Goal: Task Accomplishment & Management: Use online tool/utility

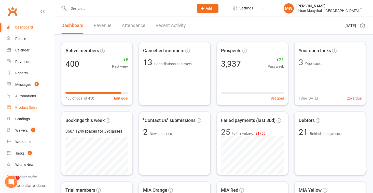
click at [24, 109] on div "Product Sales" at bounding box center [26, 107] width 22 height 4
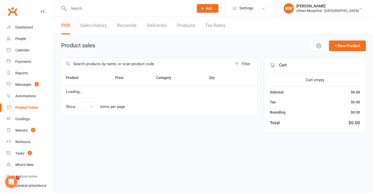
select select "50"
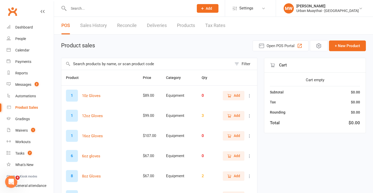
click at [93, 28] on link "Sales History" at bounding box center [93, 26] width 27 height 18
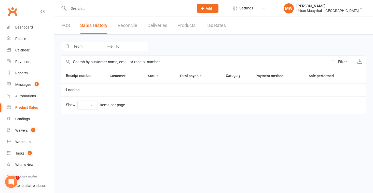
select select "100"
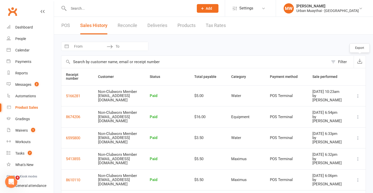
click at [360, 61] on icon "button" at bounding box center [359, 61] width 5 height 5
click at [67, 45] on button "Interact with the calendar and add the check-in date for your trip." at bounding box center [66, 46] width 9 height 9
select select "7"
select select "2025"
select select "8"
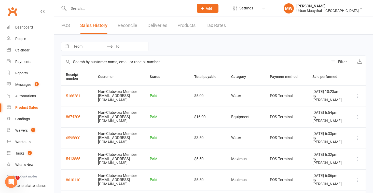
select select "2025"
select select "9"
select select "2025"
select select "10"
select select "2025"
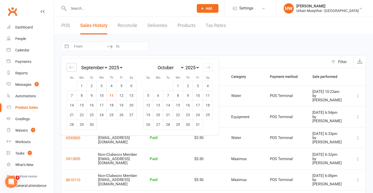
click at [70, 66] on icon "Move backward to switch to the previous month." at bounding box center [71, 67] width 5 height 5
select select "6"
select select "2025"
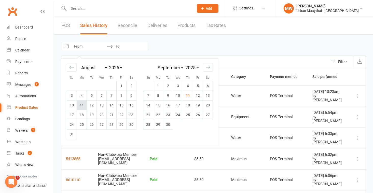
click at [81, 106] on td "11" at bounding box center [82, 105] width 10 height 10
type input "[DATE]"
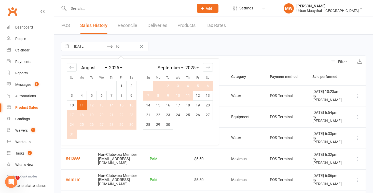
click at [187, 94] on td "11" at bounding box center [188, 96] width 10 height 10
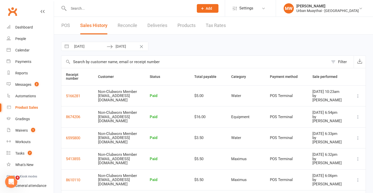
type input "[DATE]"
click at [360, 62] on icon "button" at bounding box center [359, 61] width 5 height 5
click at [340, 61] on div "Filter" at bounding box center [342, 62] width 9 height 6
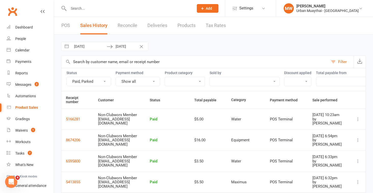
select select "156"
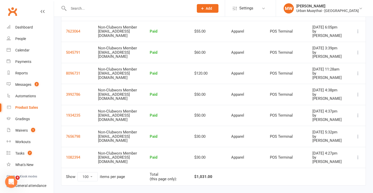
scroll to position [362, 0]
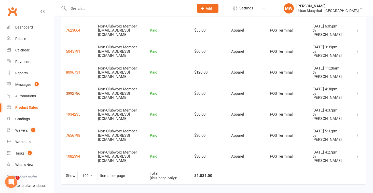
click at [73, 90] on button "3992786" at bounding box center [73, 93] width 14 height 6
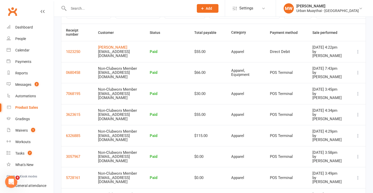
scroll to position [27, 0]
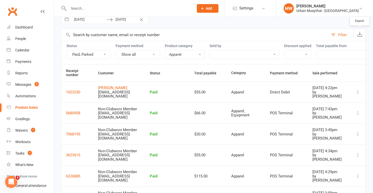
click at [361, 35] on icon "button" at bounding box center [359, 34] width 5 height 5
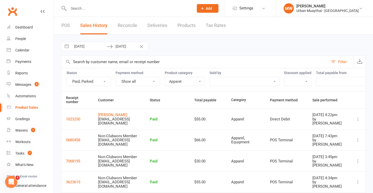
scroll to position [0, 0]
